Goal: Task Accomplishment & Management: Manage account settings

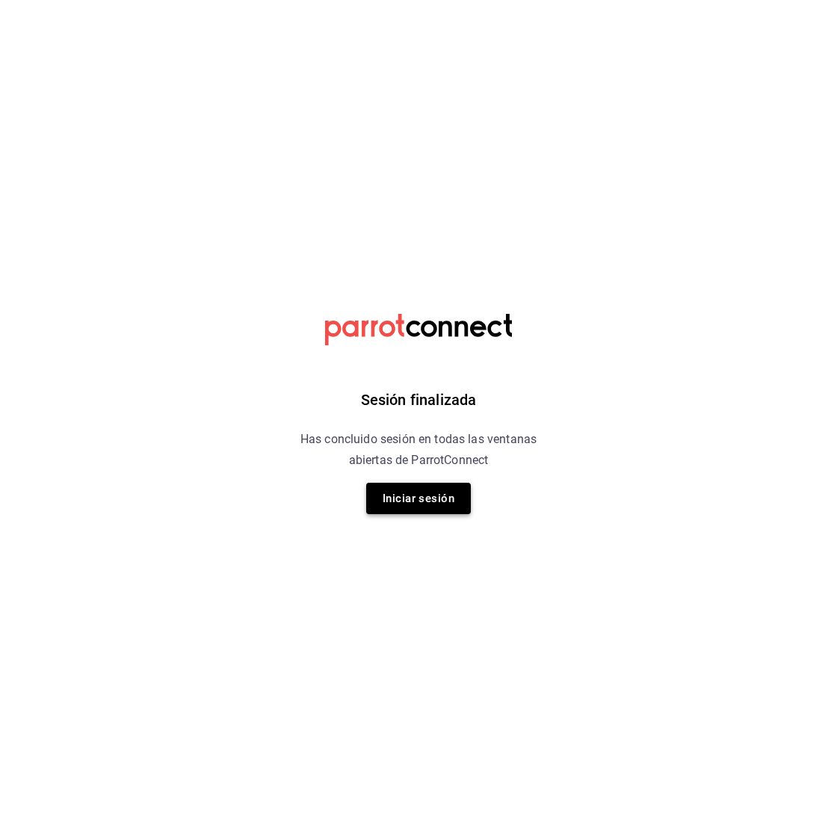
click at [435, 505] on button "Iniciar sesión" at bounding box center [418, 498] width 105 height 31
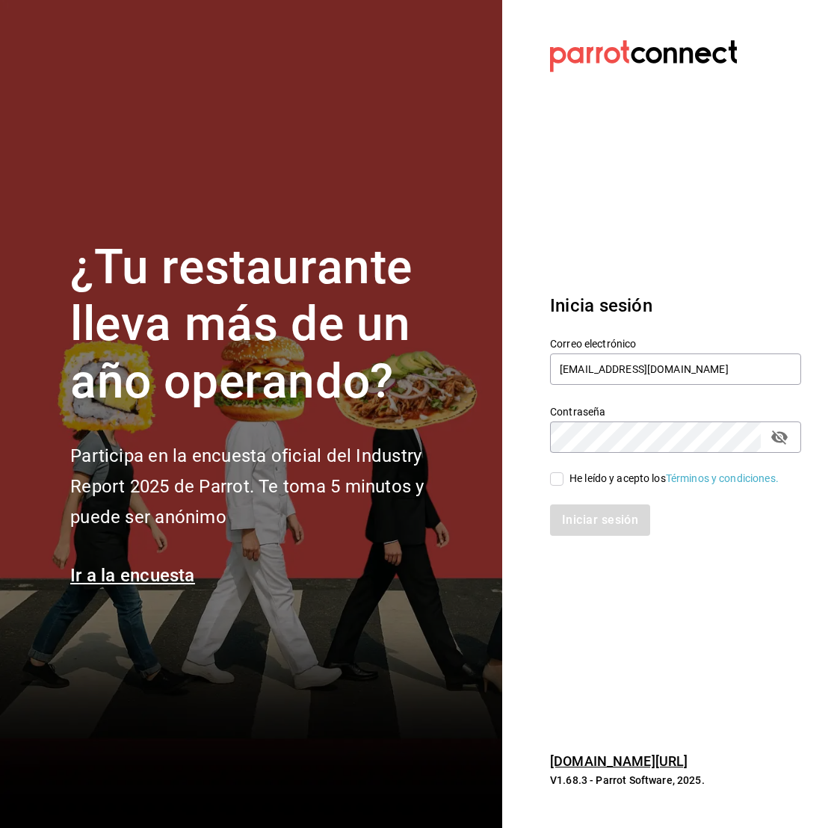
click at [565, 477] on span "He leído y acepto los Términos y condiciones." at bounding box center [670, 479] width 215 height 16
click at [563, 477] on input "He leído y acepto los Términos y condiciones." at bounding box center [556, 478] width 13 height 13
checkbox input "true"
click at [593, 508] on button "Iniciar sesión" at bounding box center [601, 519] width 102 height 31
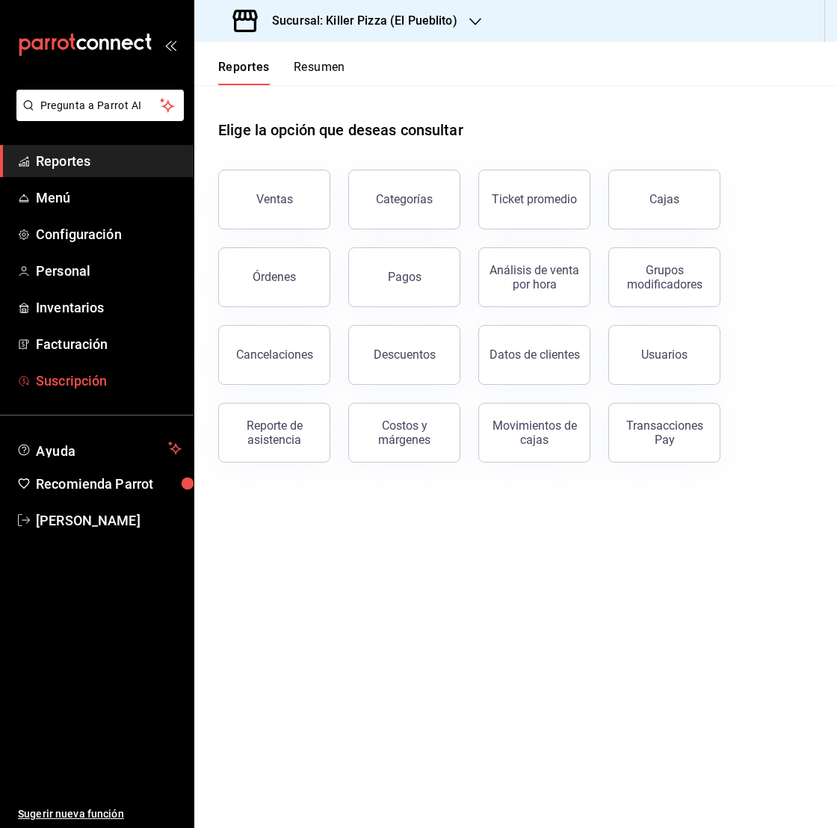
click at [131, 375] on span "Suscripción" at bounding box center [109, 381] width 146 height 20
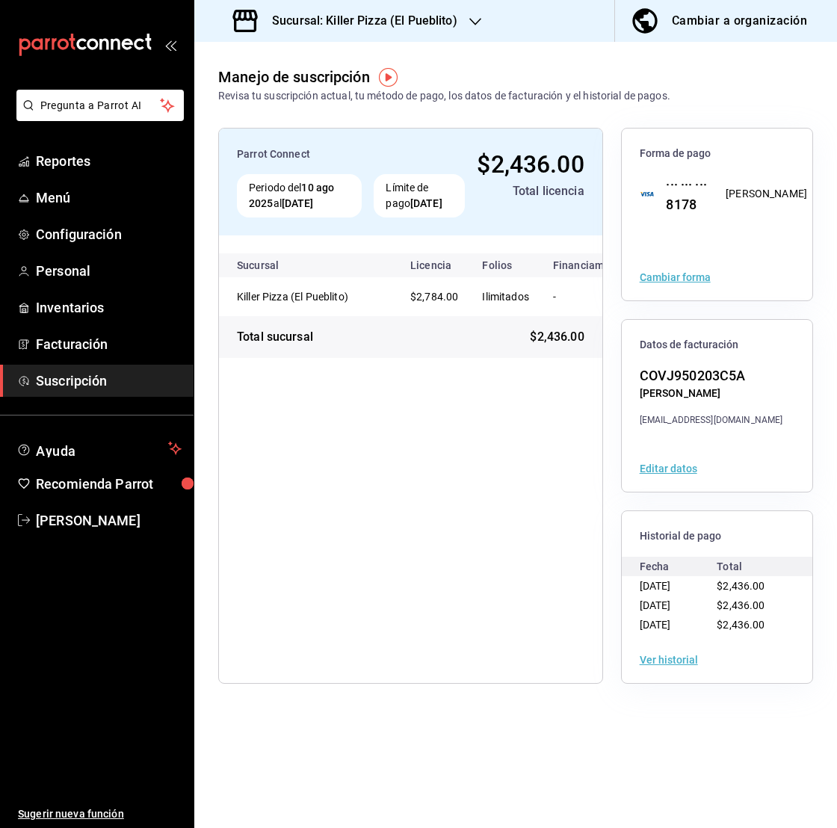
click at [651, 657] on button "Ver historial" at bounding box center [668, 659] width 58 height 10
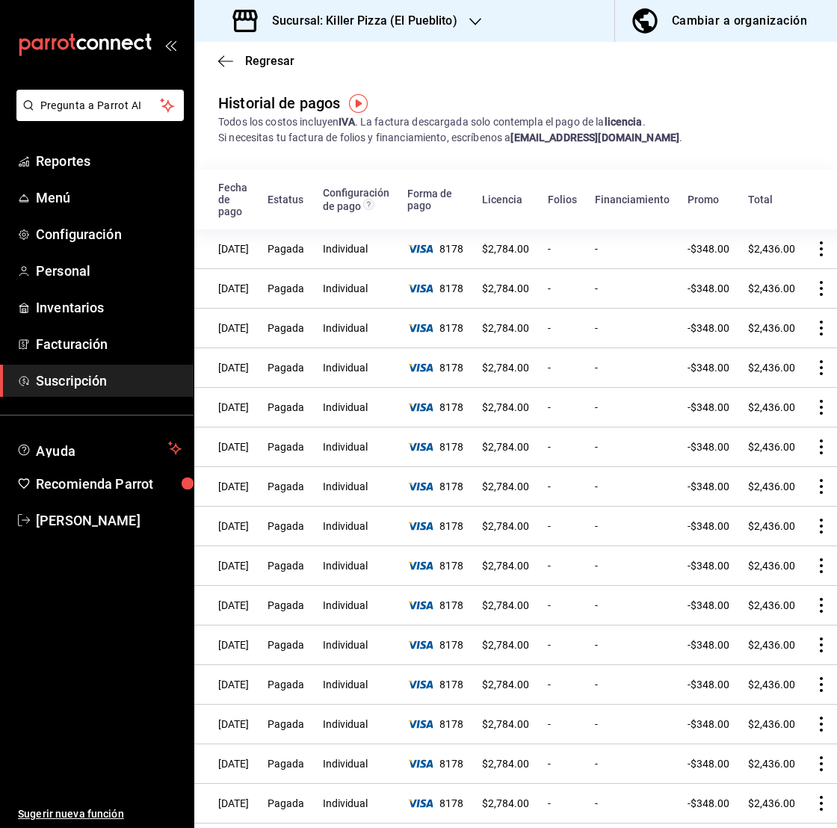
scroll to position [0, 32]
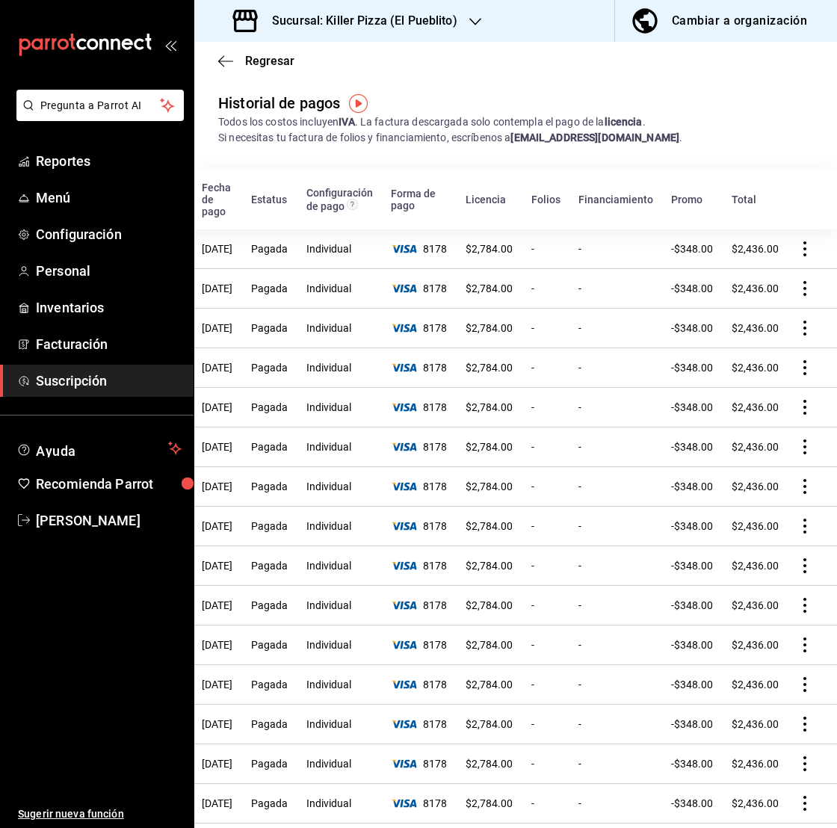
click at [804, 241] on icon "actions" at bounding box center [804, 248] width 3 height 15
click at [772, 269] on li "Descarga PDF" at bounding box center [737, 260] width 149 height 42
click at [467, 24] on div "Sucursal: Killer Pizza (El Pueblito)" at bounding box center [346, 21] width 281 height 42
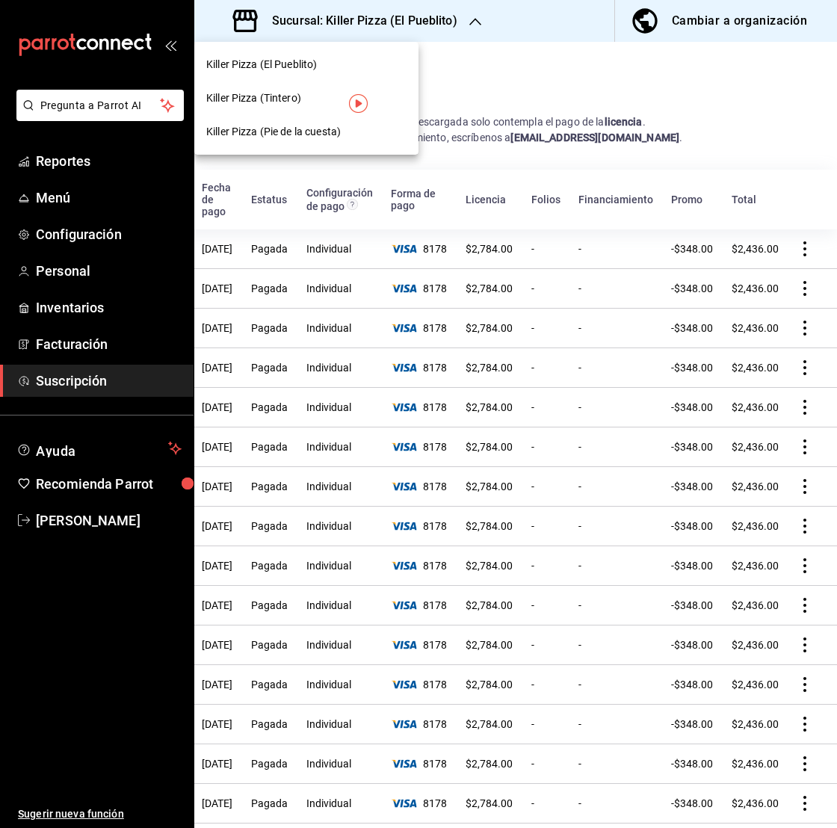
click at [297, 98] on span "Killer Pizza (Tintero)" at bounding box center [253, 98] width 95 height 16
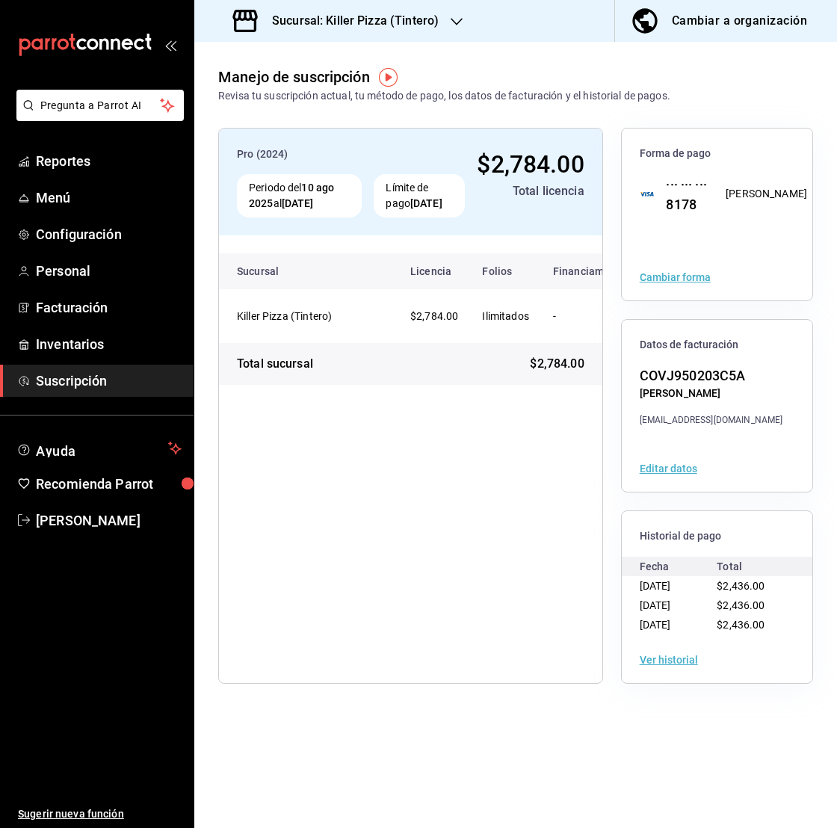
click at [667, 663] on button "Ver historial" at bounding box center [668, 659] width 58 height 10
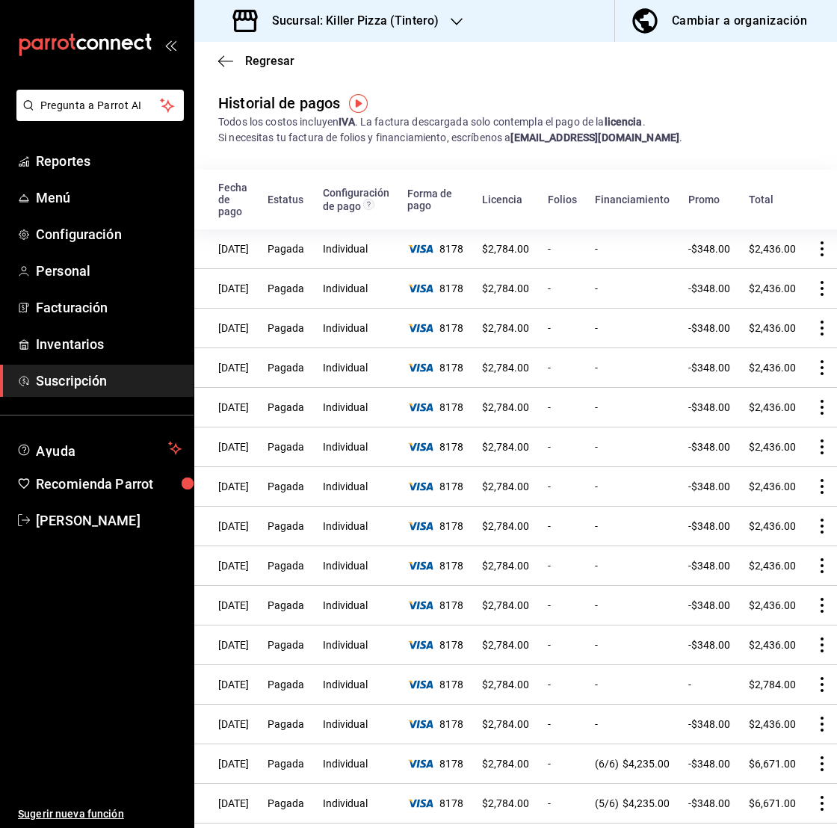
scroll to position [0, 34]
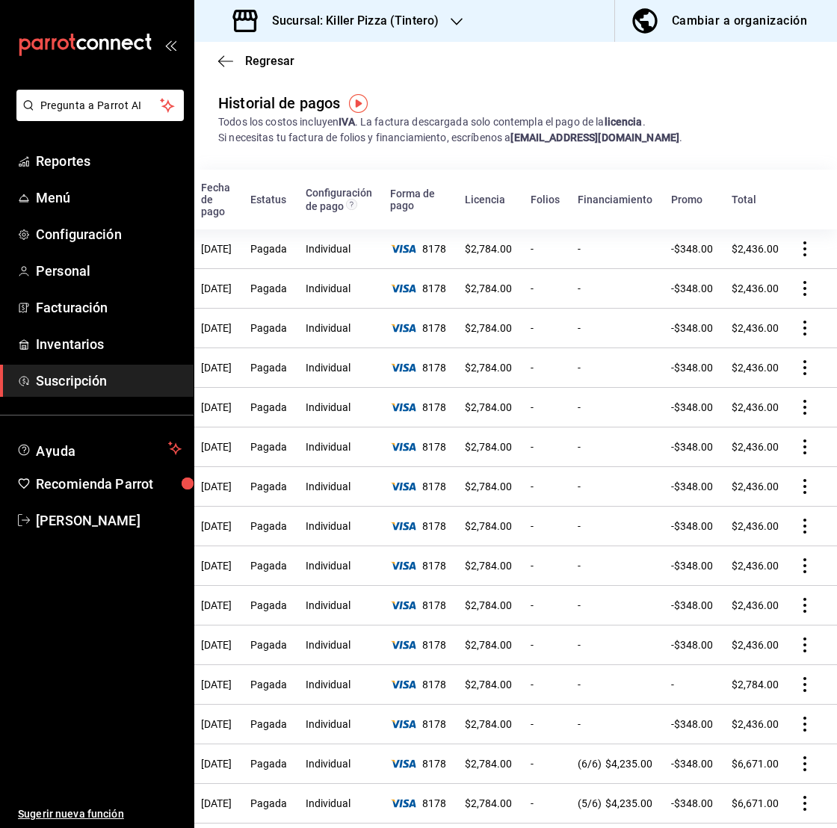
click at [804, 241] on icon "actions" at bounding box center [804, 248] width 3 height 15
click at [766, 257] on span "Descarga PDF" at bounding box center [729, 260] width 96 height 18
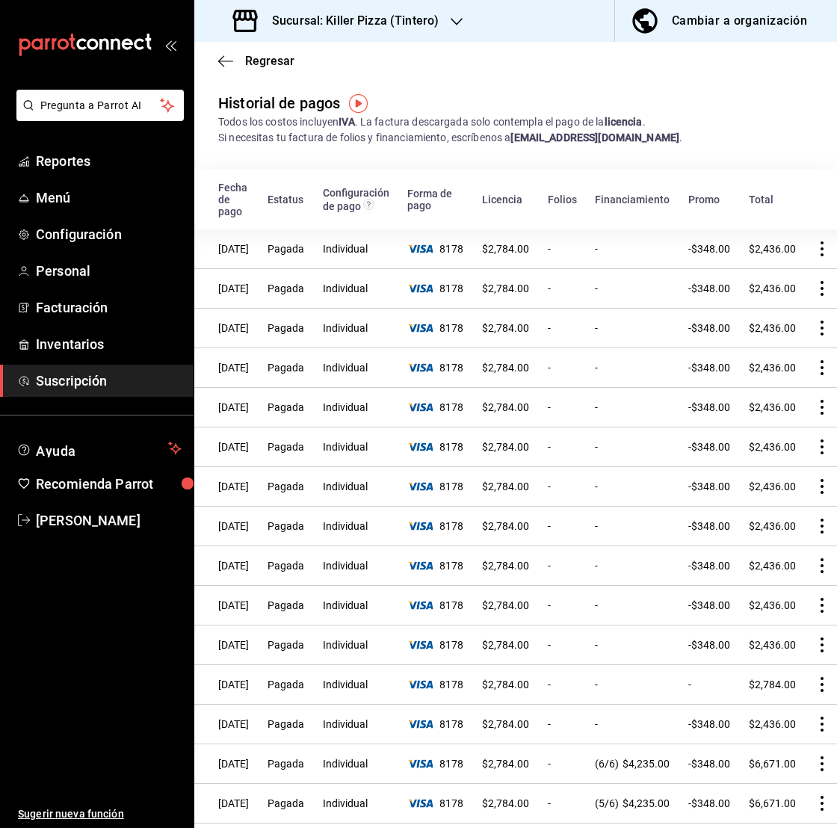
click at [439, 37] on div "Sucursal: Killer Pizza (Tintero)" at bounding box center [337, 21] width 262 height 42
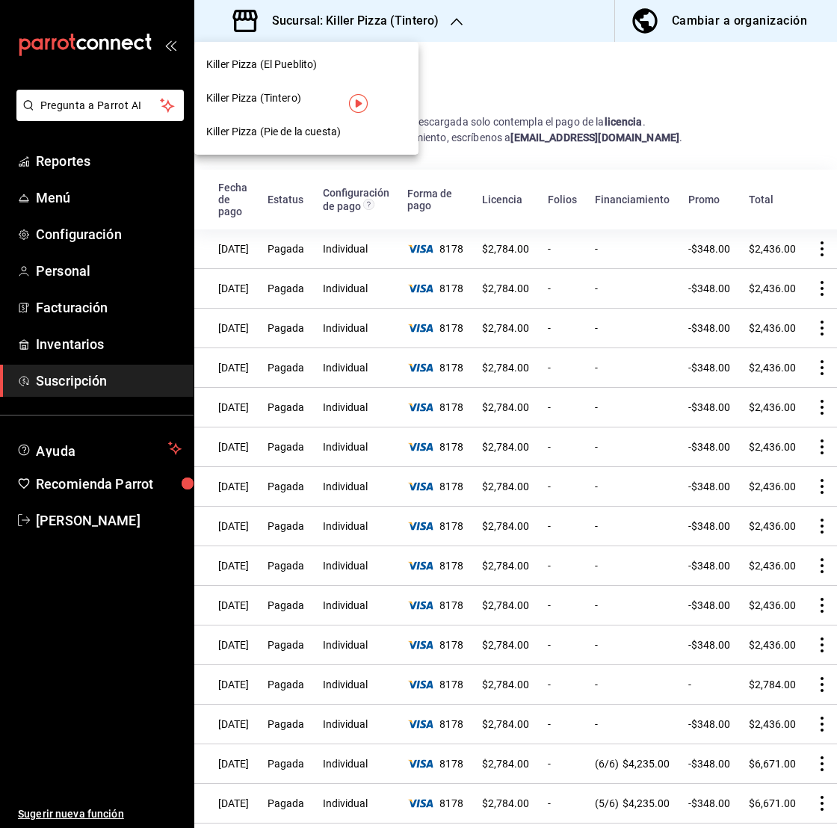
click at [352, 137] on div "Killer Pizza (Pie de la cuesta)" at bounding box center [306, 132] width 200 height 16
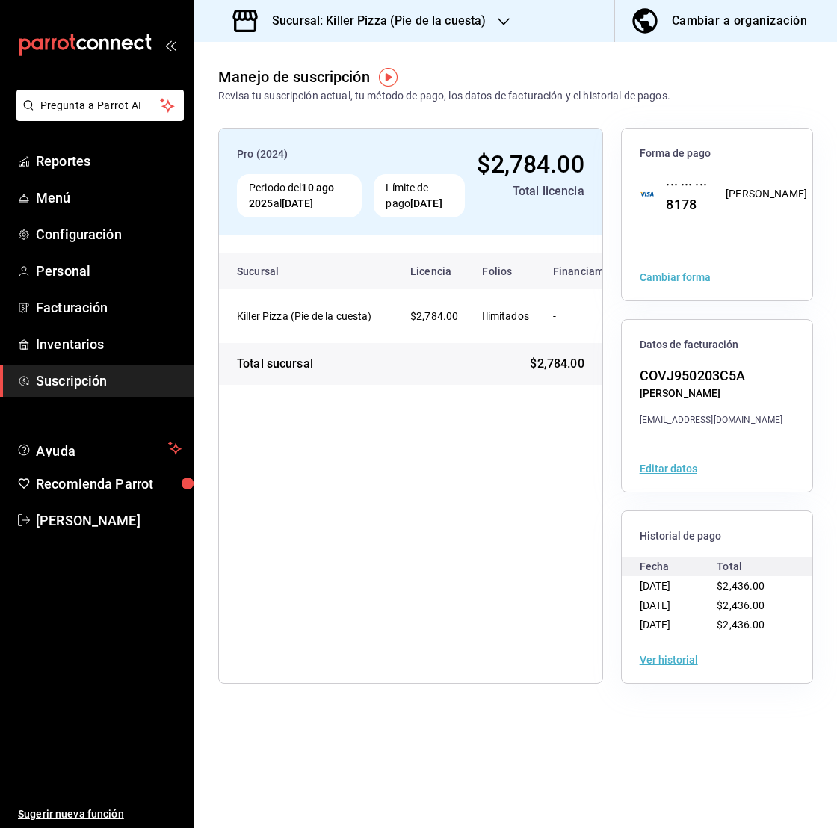
click at [686, 657] on button "Ver historial" at bounding box center [668, 659] width 58 height 10
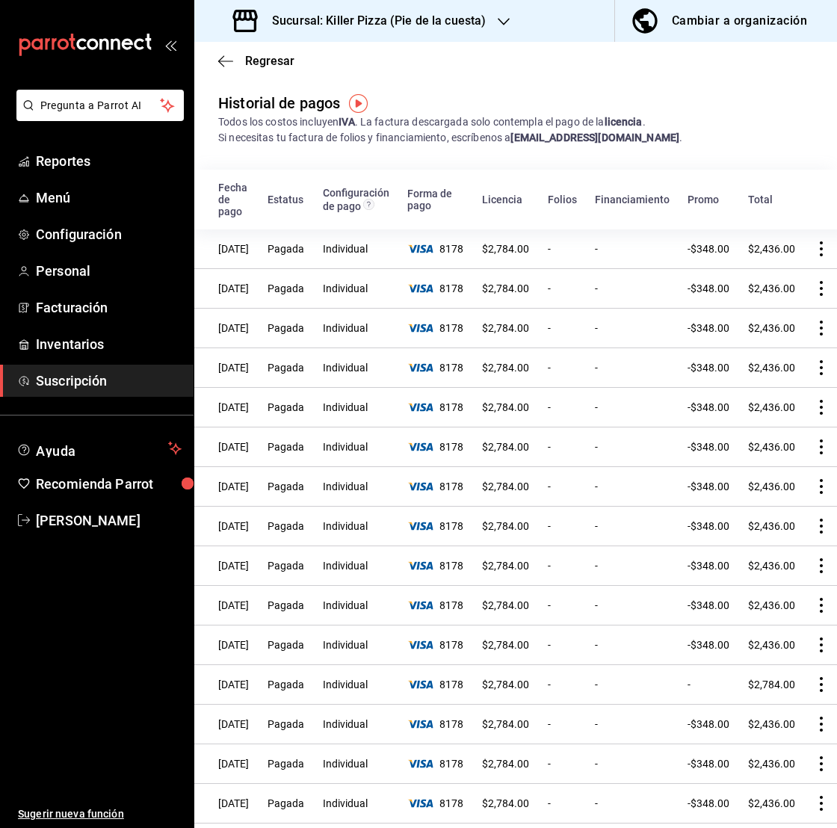
scroll to position [0, 32]
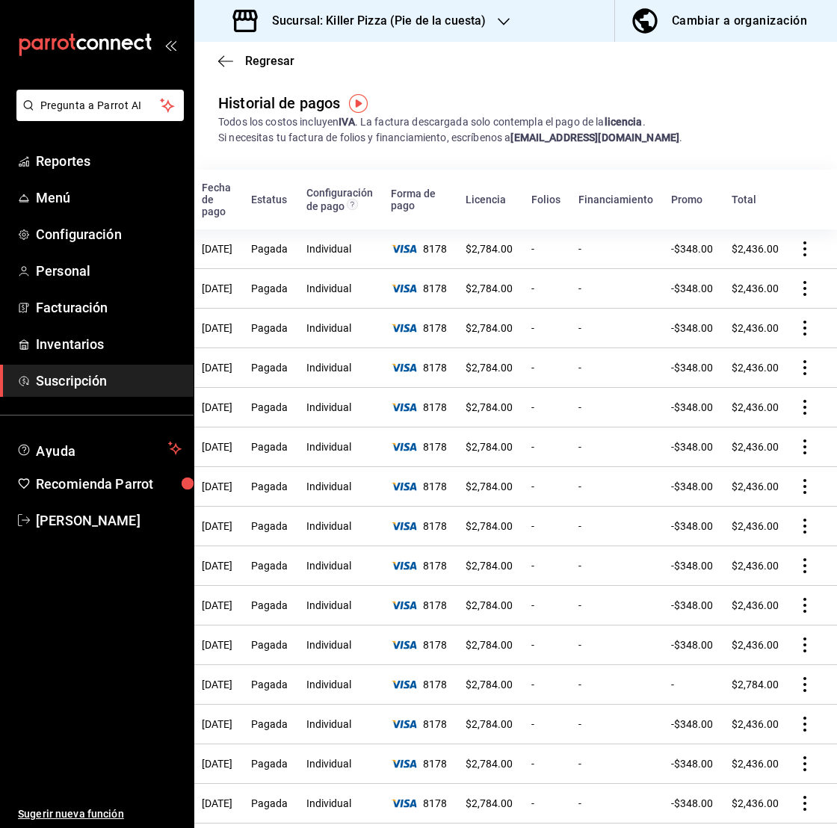
click at [806, 241] on icon "actions" at bounding box center [804, 248] width 15 height 15
click at [781, 258] on li "Descarga PDF" at bounding box center [737, 260] width 149 height 42
